Goal: Transaction & Acquisition: Obtain resource

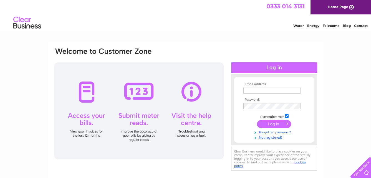
type input "marilynfroud@saddlersresidential.co.uk"
click at [274, 125] on input "submit" at bounding box center [274, 124] width 34 height 8
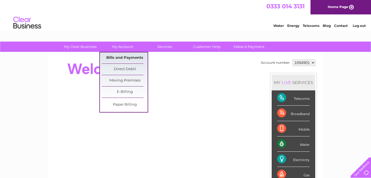
click at [119, 58] on link "Bills and Payments" at bounding box center [125, 58] width 46 height 11
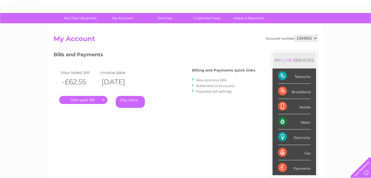
scroll to position [56, 0]
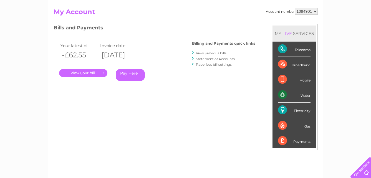
click at [87, 71] on link "." at bounding box center [83, 73] width 48 height 8
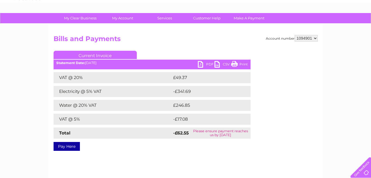
scroll to position [56, 0]
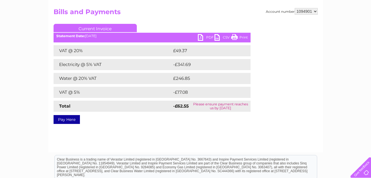
click at [200, 36] on link "PDF" at bounding box center [206, 38] width 17 height 8
